Goal: Task Accomplishment & Management: Use online tool/utility

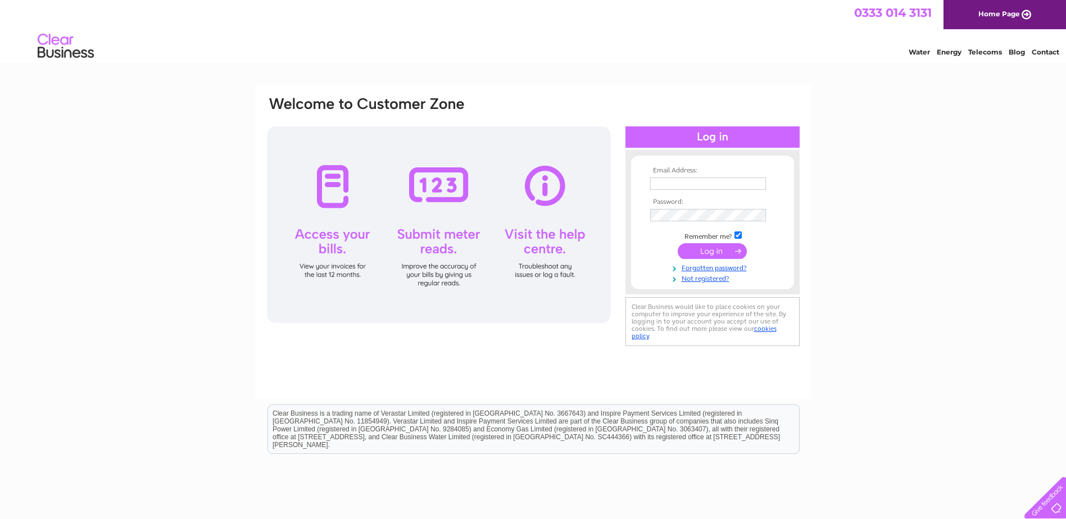
type input "karen@easautodoors.co.uk"
click at [735, 252] on input "submit" at bounding box center [712, 251] width 69 height 16
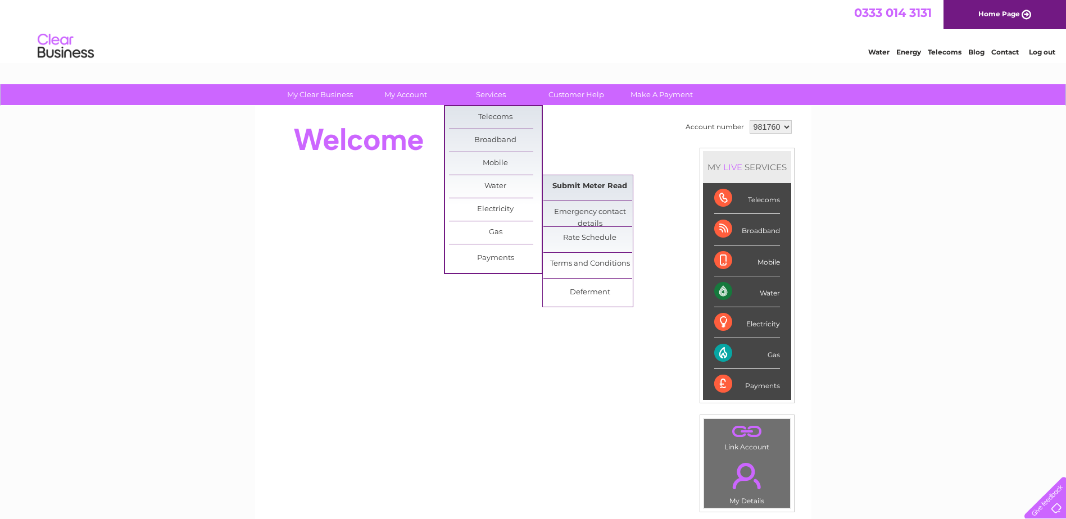
click at [573, 181] on link "Submit Meter Read" at bounding box center [589, 186] width 93 height 22
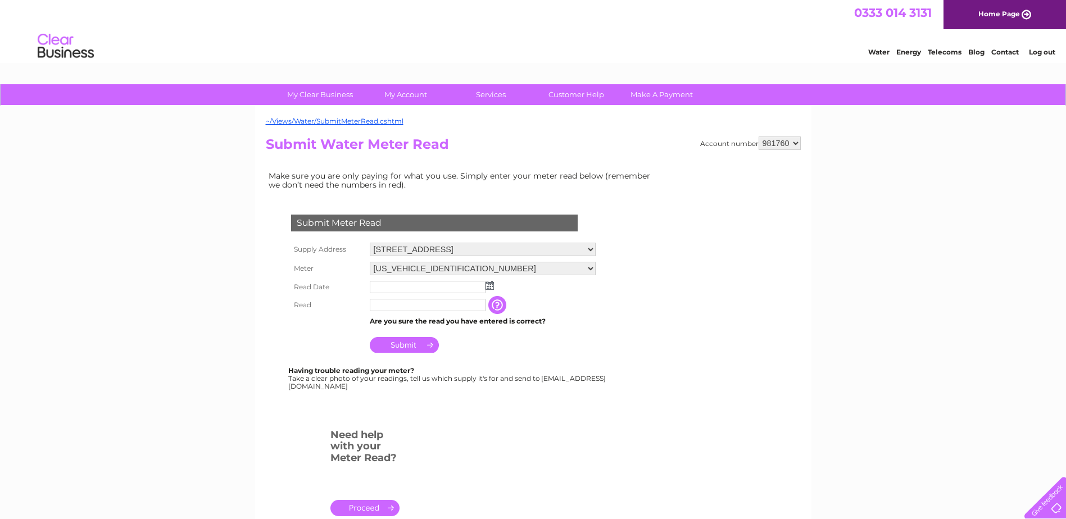
click at [489, 287] on img at bounding box center [489, 285] width 8 height 9
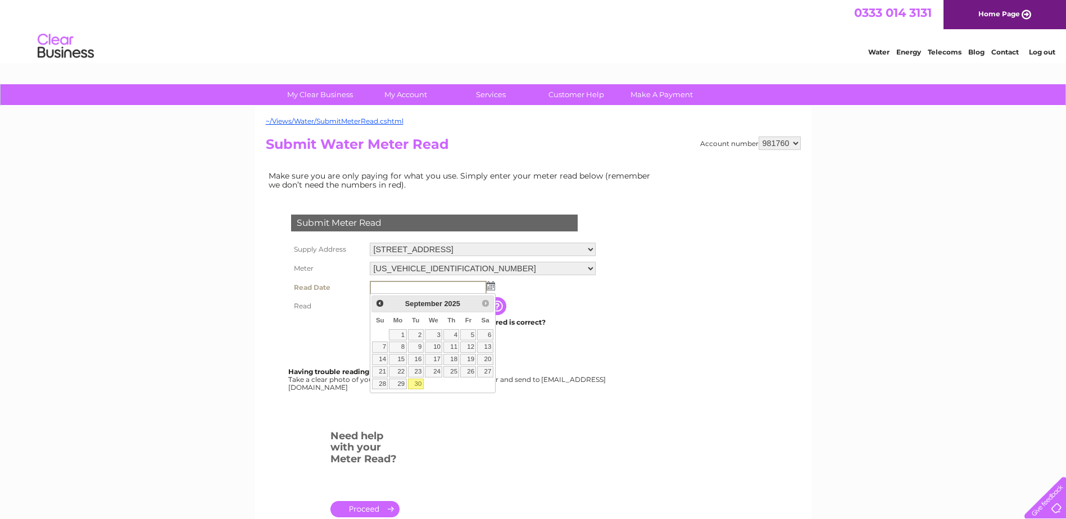
click at [417, 383] on link "30" at bounding box center [416, 384] width 16 height 11
type input "2025/09/30"
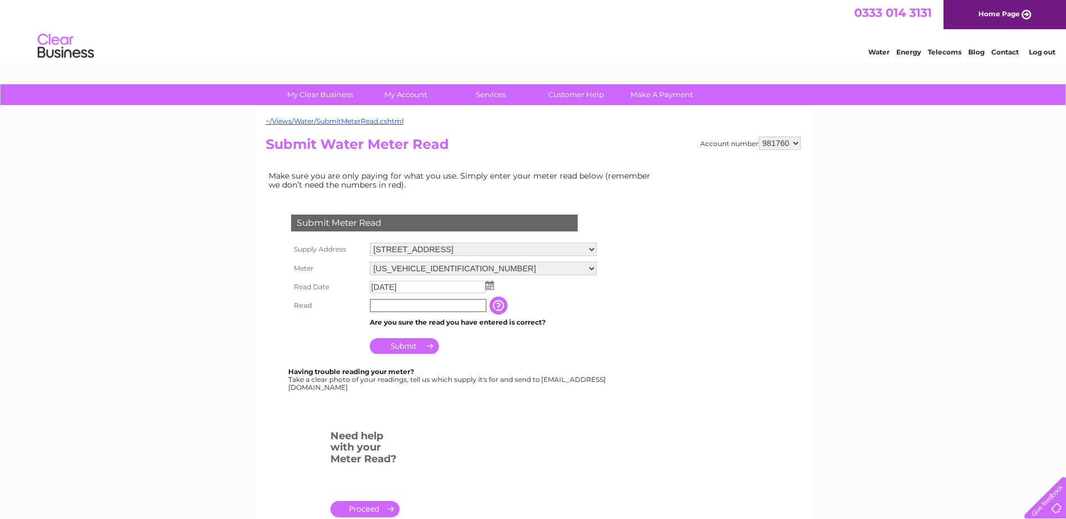
click at [426, 309] on input "text" at bounding box center [428, 305] width 117 height 13
type input "00854"
click at [422, 347] on input "Submit" at bounding box center [404, 346] width 69 height 16
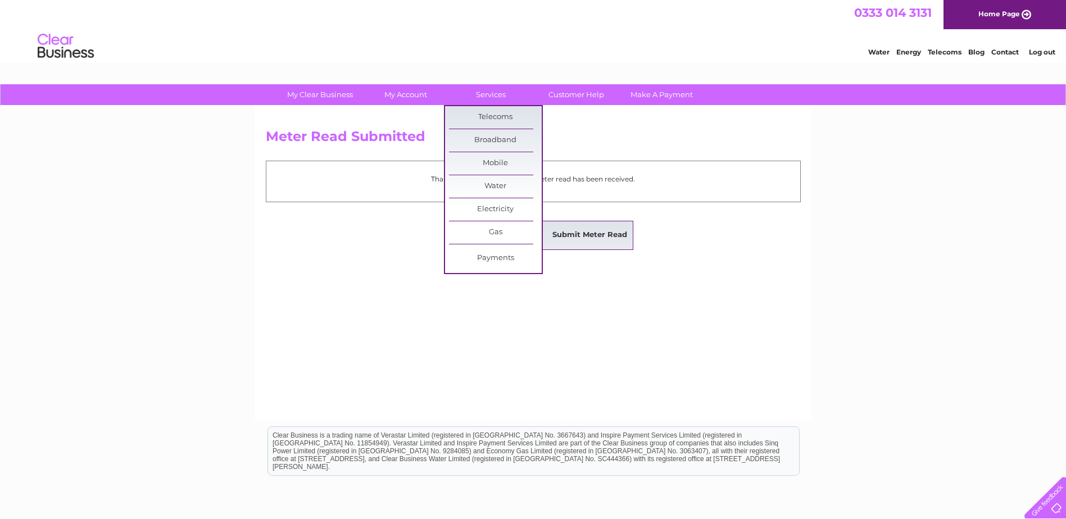
click at [571, 231] on link "Submit Meter Read" at bounding box center [589, 235] width 93 height 22
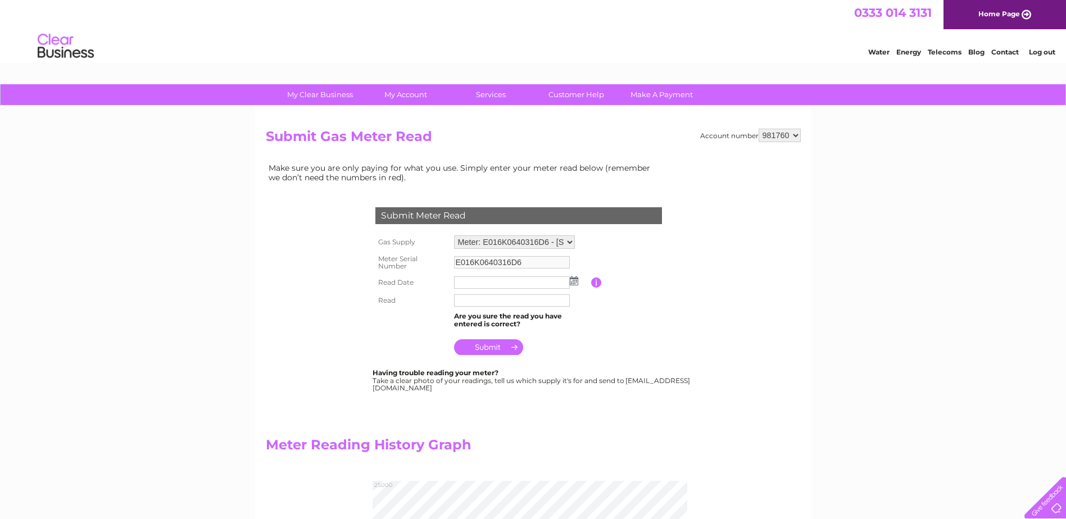
click at [575, 284] on img at bounding box center [574, 280] width 8 height 9
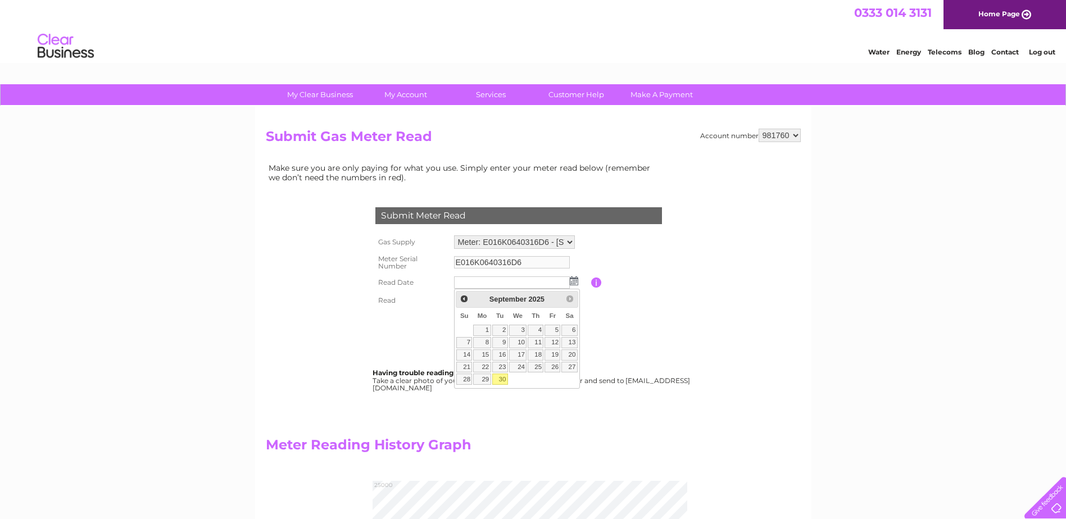
click at [501, 381] on link "30" at bounding box center [500, 379] width 16 height 11
type input "2025/09/30"
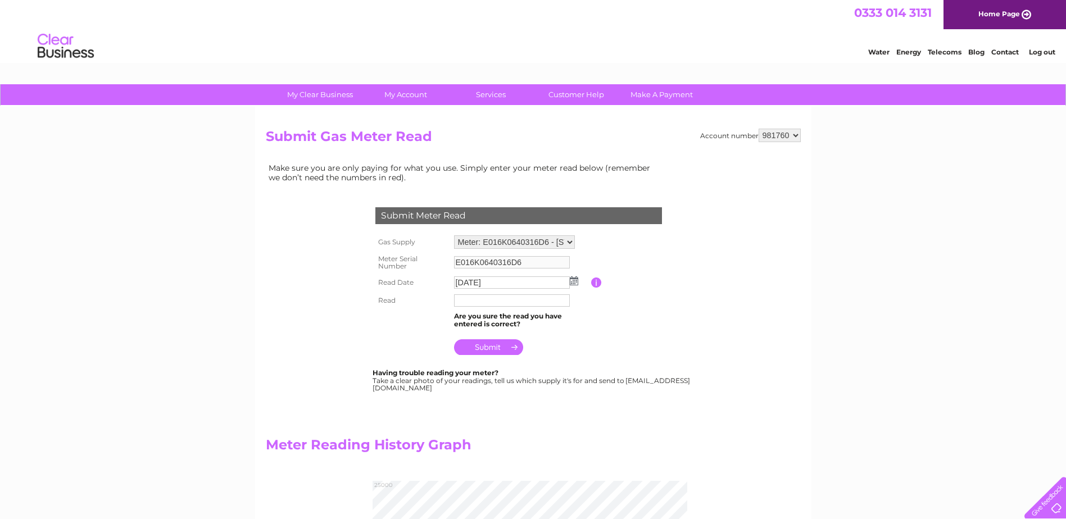
click at [508, 300] on input "text" at bounding box center [512, 300] width 116 height 12
type input "23376"
click at [503, 352] on input "submit" at bounding box center [488, 348] width 69 height 16
